Goal: Register for event/course

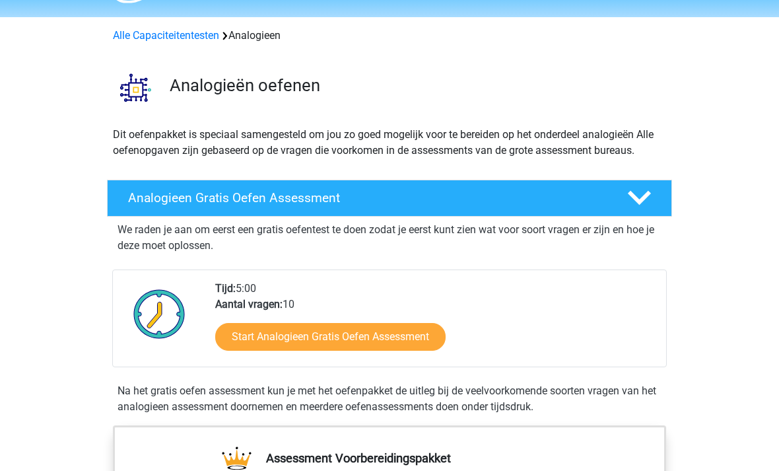
scroll to position [38, 0]
click at [378, 340] on link "Start Analogieen Gratis Oefen Assessment" at bounding box center [330, 337] width 230 height 28
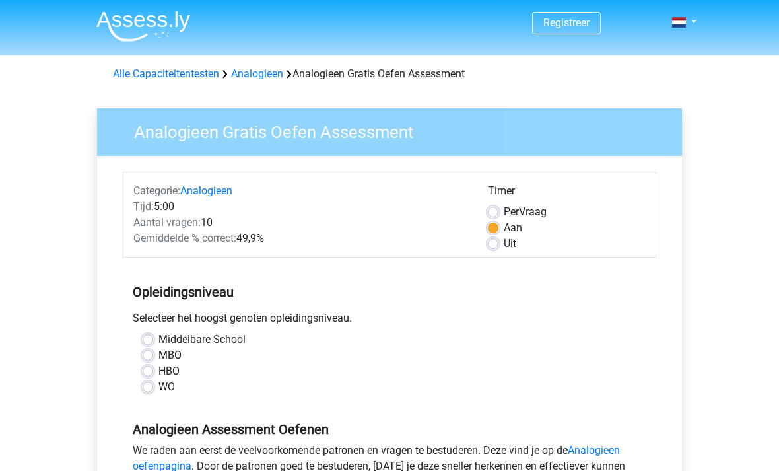
scroll to position [18, 0]
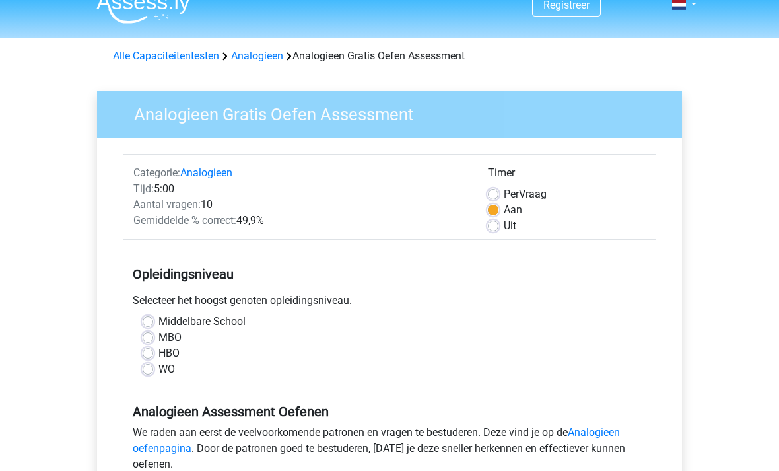
click at [160, 371] on label "WO" at bounding box center [166, 369] width 17 height 16
click at [153, 371] on input "WO" at bounding box center [148, 367] width 11 height 13
radio input "true"
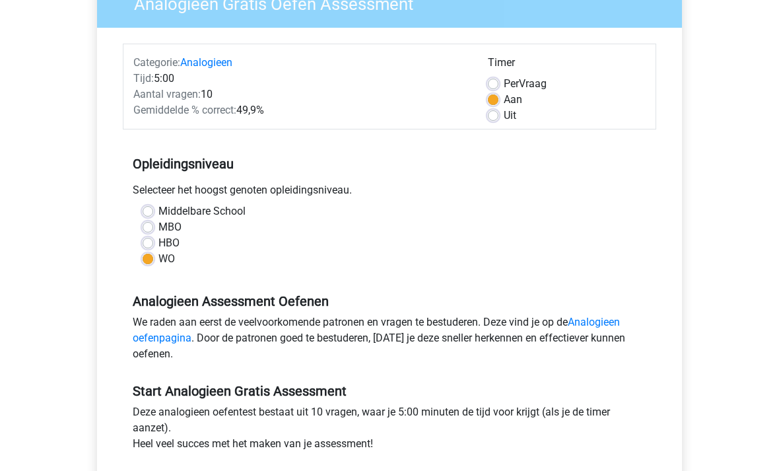
scroll to position [136, 0]
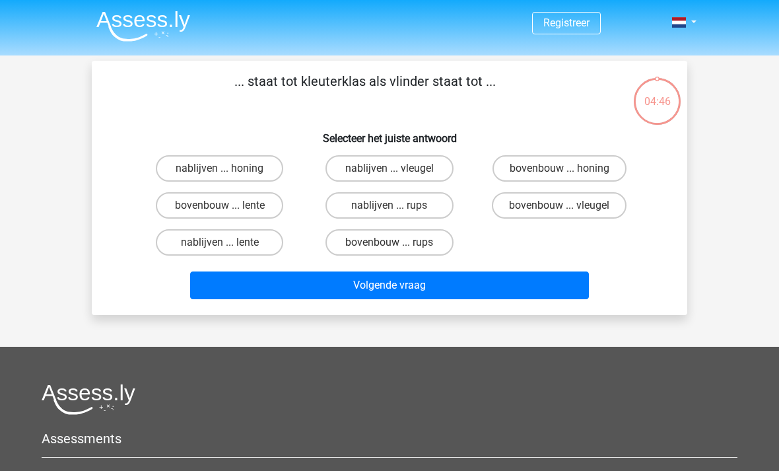
click at [410, 240] on label "bovenbouw ... rups" at bounding box center [389, 242] width 127 height 26
click at [398, 242] on input "bovenbouw ... rups" at bounding box center [394, 246] width 9 height 9
radio input "true"
click at [448, 291] on button "Volgende vraag" at bounding box center [390, 285] width 400 height 28
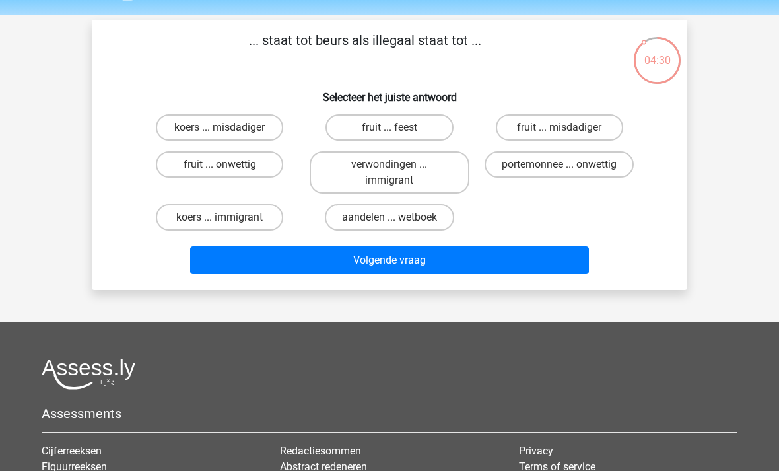
scroll to position [38, 0]
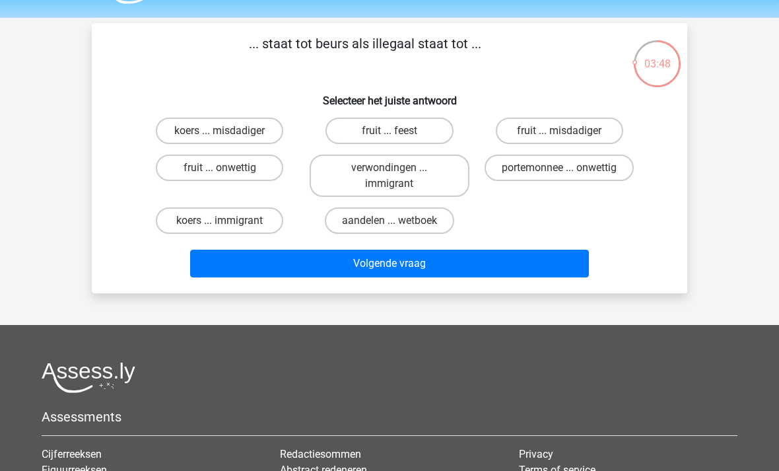
click at [499, 174] on label "portemonnee ... onwettig" at bounding box center [559, 168] width 149 height 26
click at [559, 174] on input "portemonnee ... onwettig" at bounding box center [563, 172] width 9 height 9
radio input "true"
click at [551, 271] on button "Volgende vraag" at bounding box center [390, 264] width 400 height 28
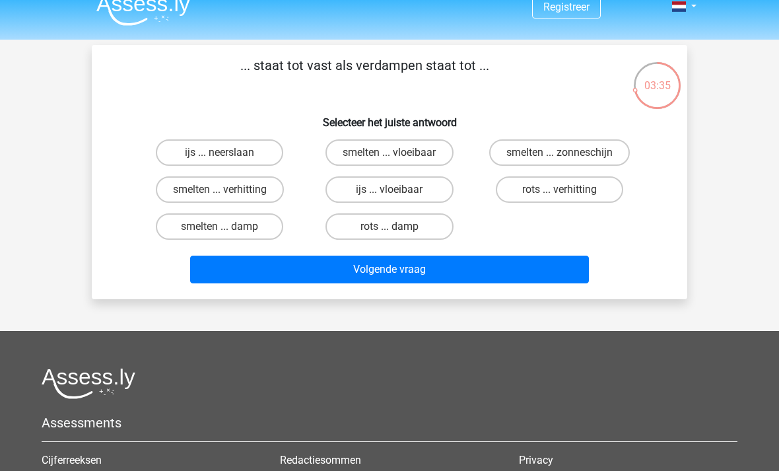
scroll to position [15, 0]
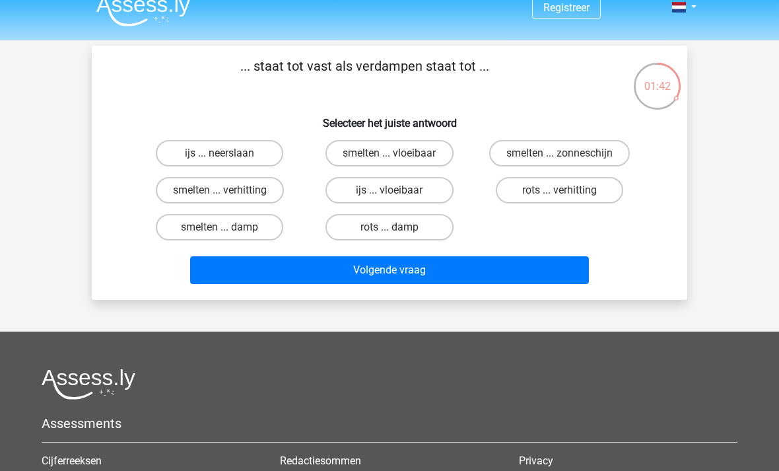
click at [545, 189] on label "rots ... verhitting" at bounding box center [559, 190] width 127 height 26
click at [559, 190] on input "rots ... verhitting" at bounding box center [563, 194] width 9 height 9
radio input "true"
click at [491, 266] on button "Volgende vraag" at bounding box center [390, 270] width 400 height 28
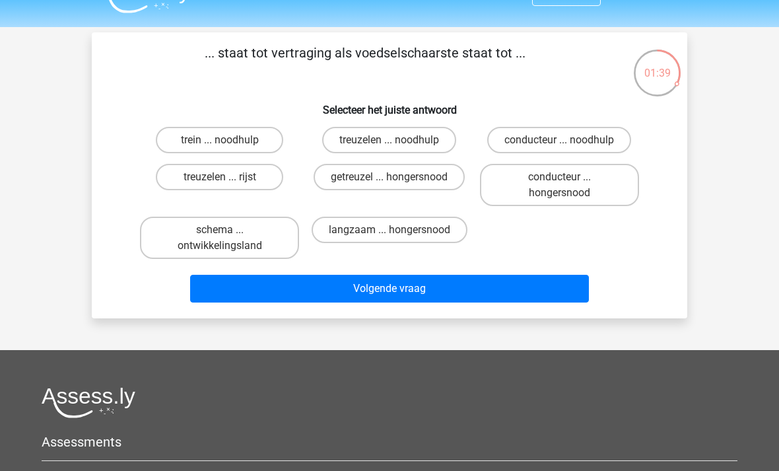
scroll to position [29, 0]
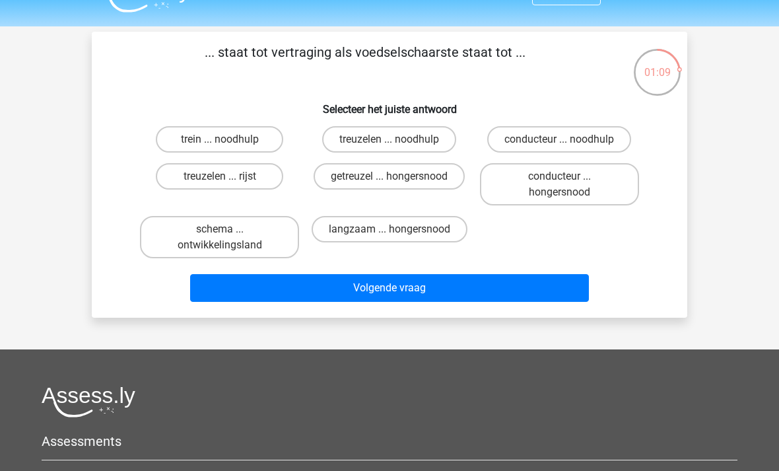
click at [420, 179] on label "getreuzel ... hongersnood" at bounding box center [389, 176] width 151 height 26
click at [398, 179] on input "getreuzel ... hongersnood" at bounding box center [394, 180] width 9 height 9
radio input "true"
click at [482, 293] on button "Volgende vraag" at bounding box center [390, 288] width 400 height 28
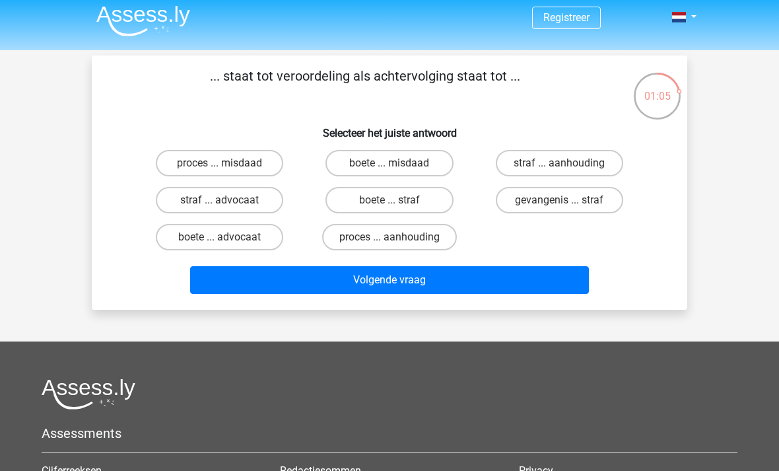
scroll to position [0, 0]
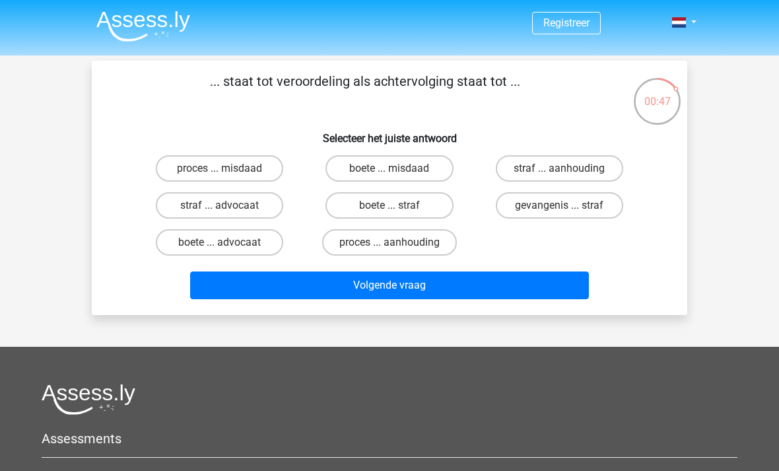
click at [417, 247] on label "proces ... aanhouding" at bounding box center [389, 242] width 135 height 26
click at [398, 247] on input "proces ... aanhouding" at bounding box center [394, 246] width 9 height 9
radio input "true"
click at [421, 292] on button "Volgende vraag" at bounding box center [390, 285] width 400 height 28
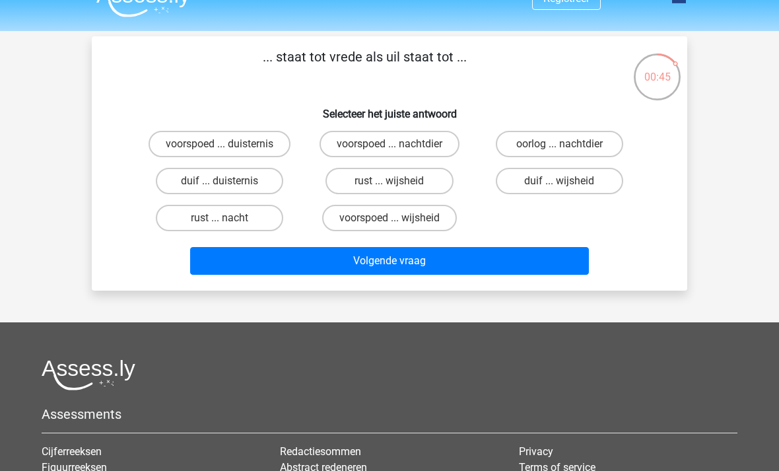
scroll to position [24, 0]
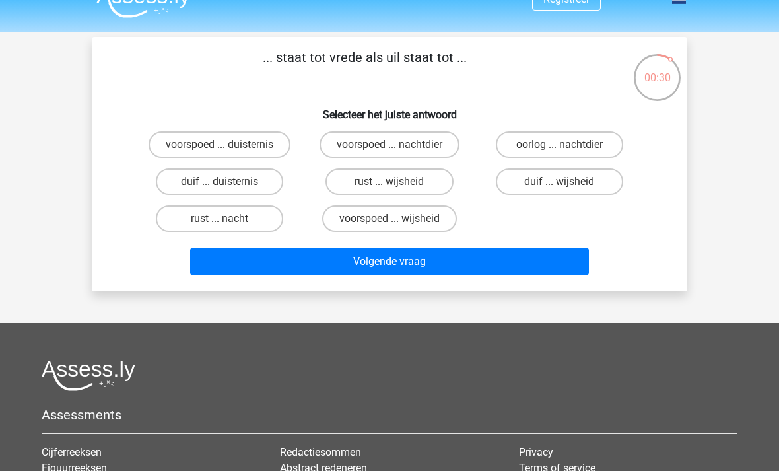
click at [602, 189] on label "duif ... wijsheid" at bounding box center [559, 181] width 127 height 26
click at [568, 189] on input "duif ... wijsheid" at bounding box center [563, 186] width 9 height 9
radio input "true"
click at [569, 271] on button "Volgende vraag" at bounding box center [390, 262] width 400 height 28
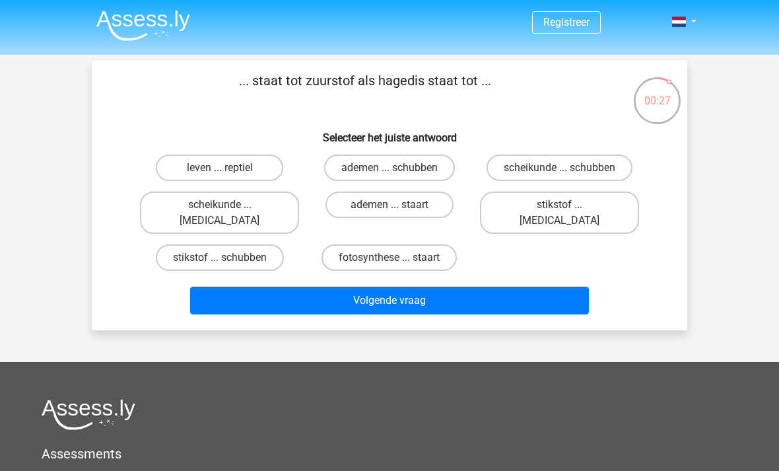
scroll to position [0, 0]
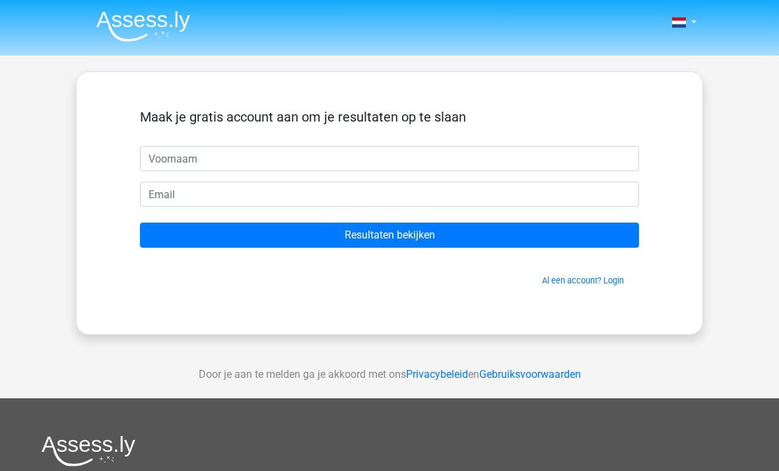
click at [413, 168] on input "text" at bounding box center [389, 158] width 499 height 25
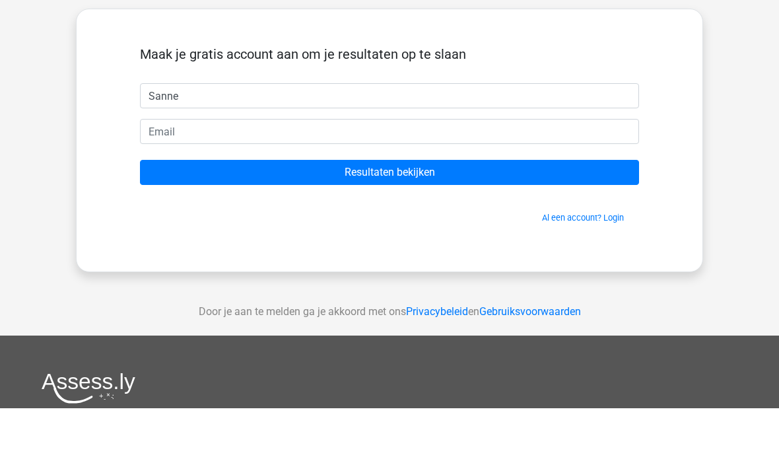
type input "Sanne"
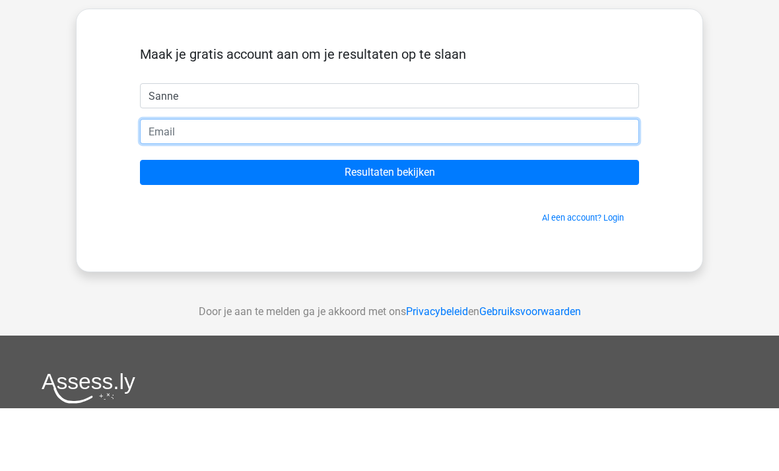
click at [287, 182] on input "email" at bounding box center [389, 194] width 499 height 25
click at [386, 182] on input "sannedejong" at bounding box center [389, 194] width 499 height 25
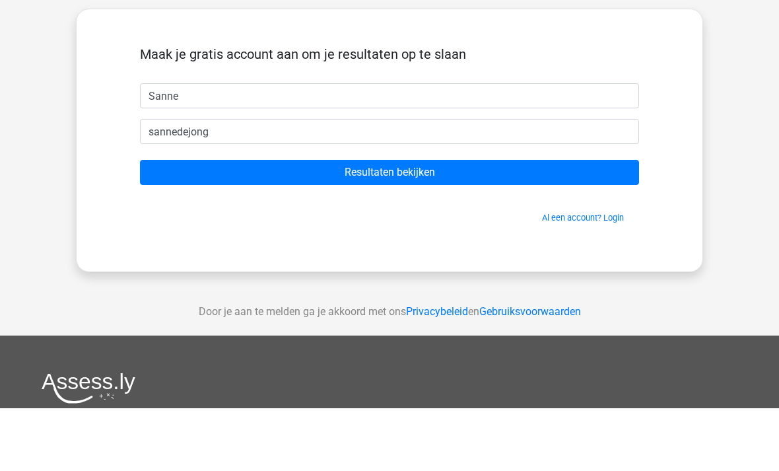
scroll to position [63, 0]
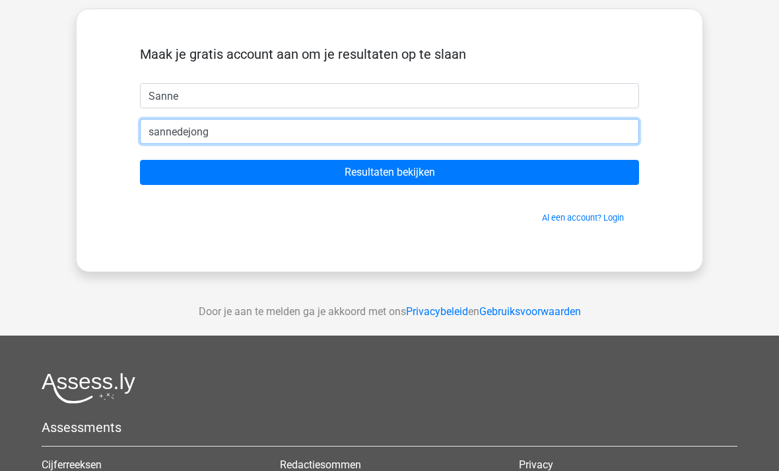
click at [332, 141] on input "sannedejong" at bounding box center [389, 131] width 499 height 25
click at [289, 132] on input "sannedejong" at bounding box center [389, 131] width 499 height 25
click at [310, 127] on input "sannedejong02@" at bounding box center [389, 131] width 499 height 25
type input "sannedejong02@gmail.com"
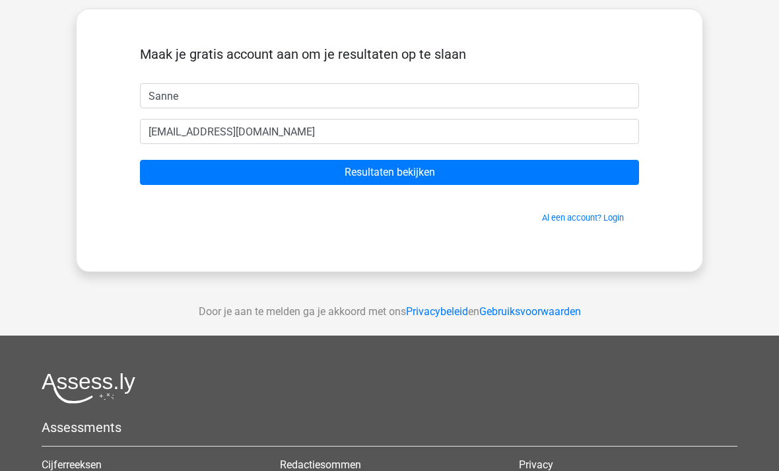
click at [383, 172] on input "Resultaten bekijken" at bounding box center [389, 172] width 499 height 25
